Goal: Task Accomplishment & Management: Manage account settings

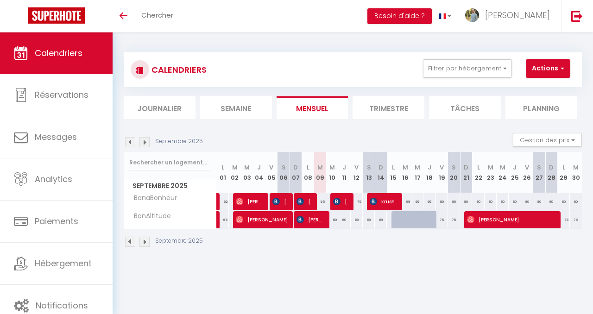
click at [476, 203] on div "80" at bounding box center [478, 201] width 12 height 17
type input "80"
type input "Lun 22 Septembre 2025"
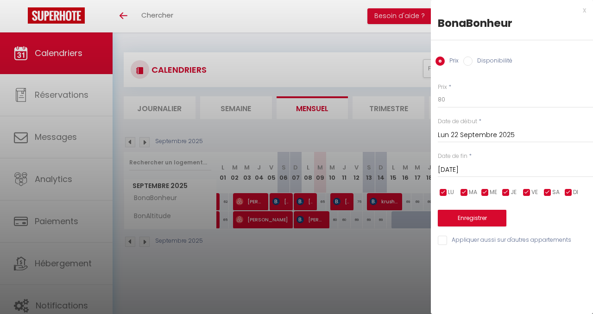
click at [482, 169] on input "[DATE]" at bounding box center [515, 170] width 155 height 12
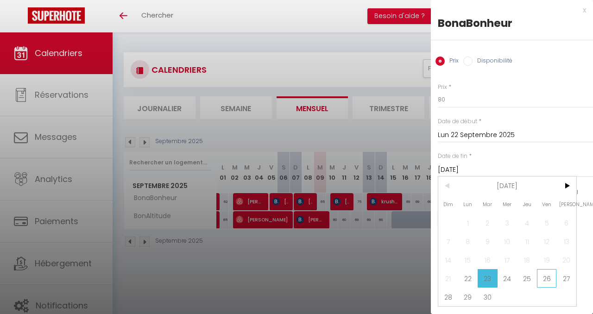
click at [551, 279] on span "26" at bounding box center [547, 278] width 20 height 19
type input "Ven 26 Septembre 2025"
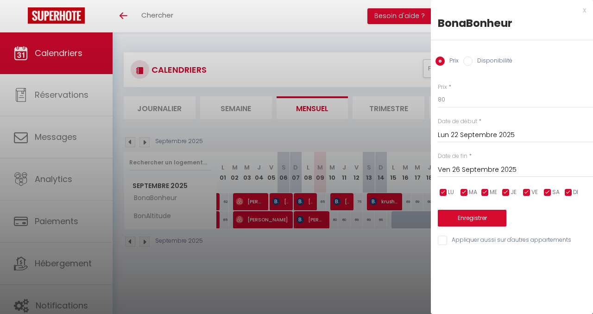
click at [467, 62] on input "Disponibilité" at bounding box center [468, 61] width 9 height 9
radio input "true"
radio input "false"
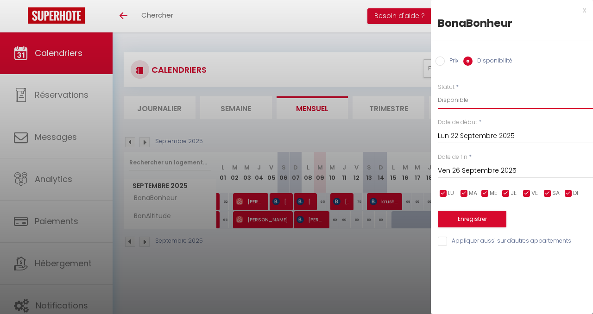
click at [477, 101] on select "Disponible Indisponible" at bounding box center [515, 100] width 155 height 18
select select "0"
click at [438, 91] on select "Disponible Indisponible" at bounding box center [515, 100] width 155 height 18
click at [483, 220] on button "Enregistrer" at bounding box center [472, 219] width 69 height 17
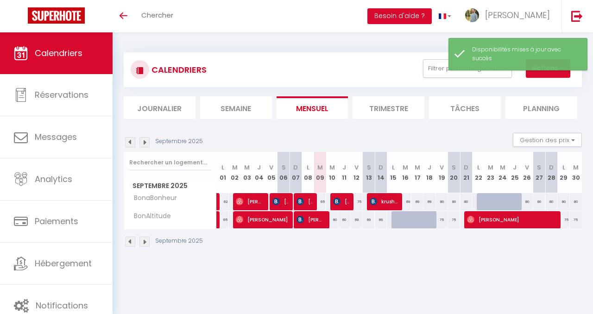
click at [518, 203] on div at bounding box center [520, 207] width 12 height 18
select select "1"
type input "Jeu 25 Septembre 2025"
type input "Ven 26 Septembre 2025"
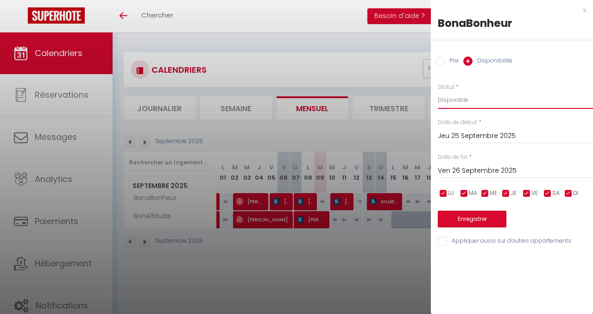
click at [475, 98] on select "Disponible Indisponible" at bounding box center [515, 100] width 155 height 18
select select "0"
click at [438, 91] on select "Disponible Indisponible" at bounding box center [515, 100] width 155 height 18
click at [476, 221] on button "Enregistrer" at bounding box center [472, 219] width 69 height 17
